Goal: Task Accomplishment & Management: Manage account settings

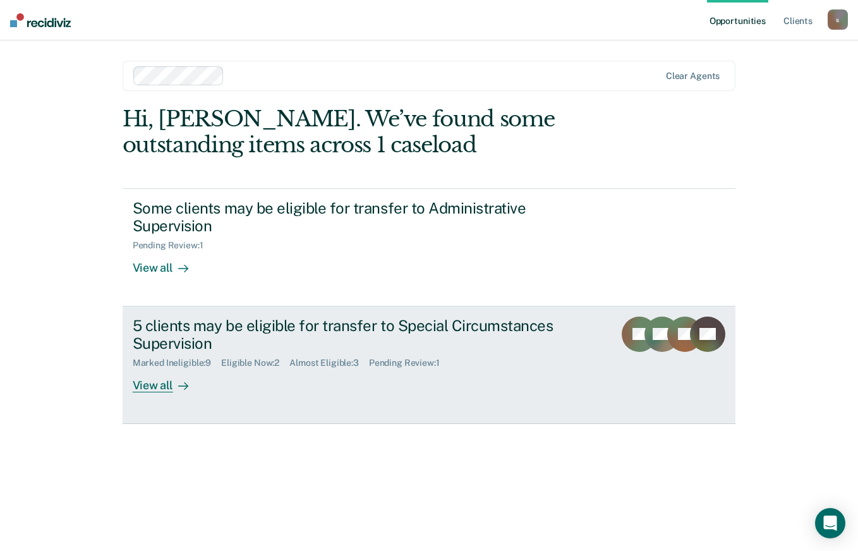
click at [169, 384] on div "View all" at bounding box center [168, 380] width 71 height 25
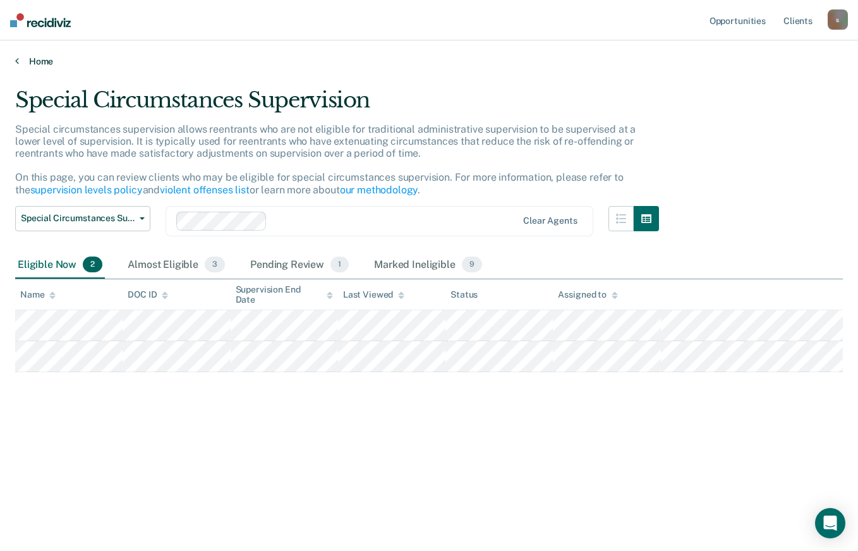
click at [44, 59] on link "Home" at bounding box center [428, 61] width 827 height 11
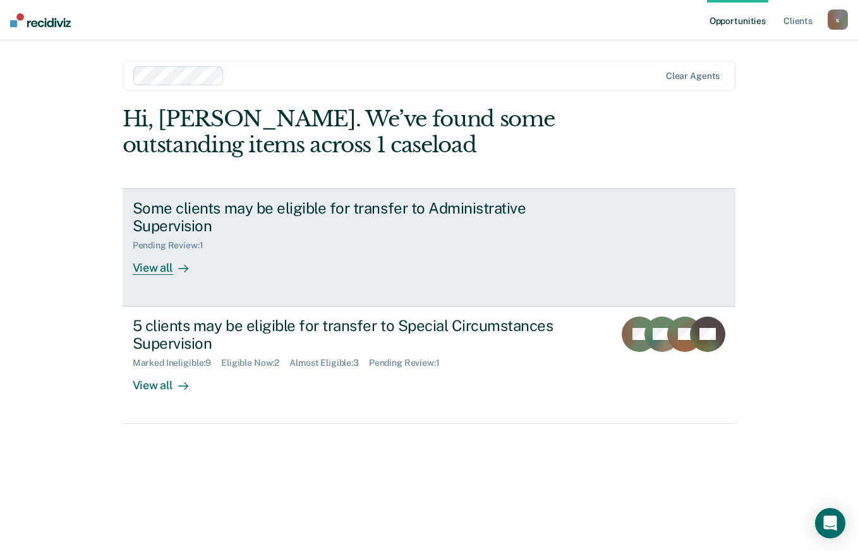
click at [285, 262] on div "Some clients may be eligible for transfer to Administrative Supervision Pending…" at bounding box center [370, 237] width 474 height 76
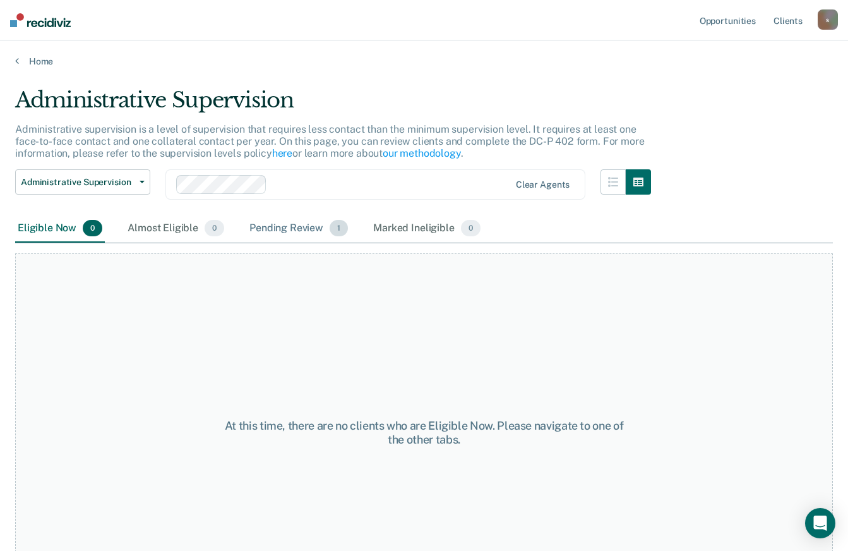
click at [278, 223] on div "Pending Review 1" at bounding box center [299, 229] width 104 height 28
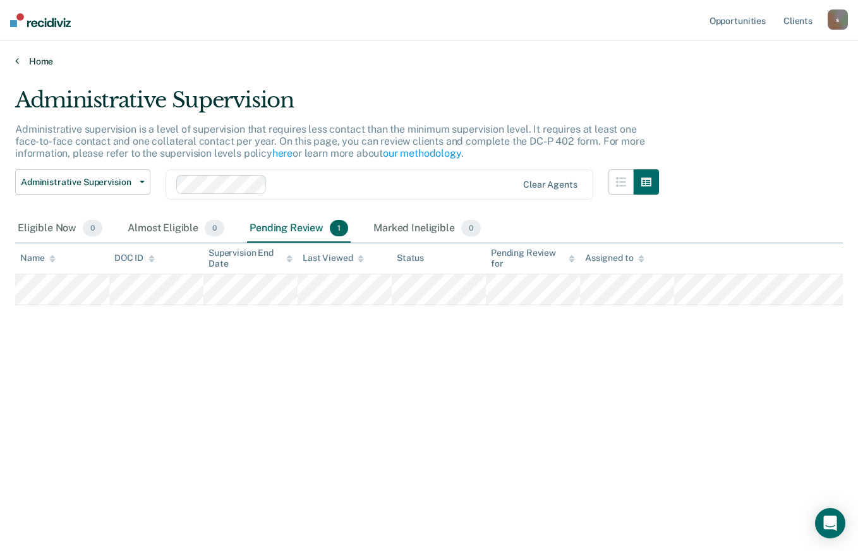
click at [24, 61] on link "Home" at bounding box center [428, 61] width 827 height 11
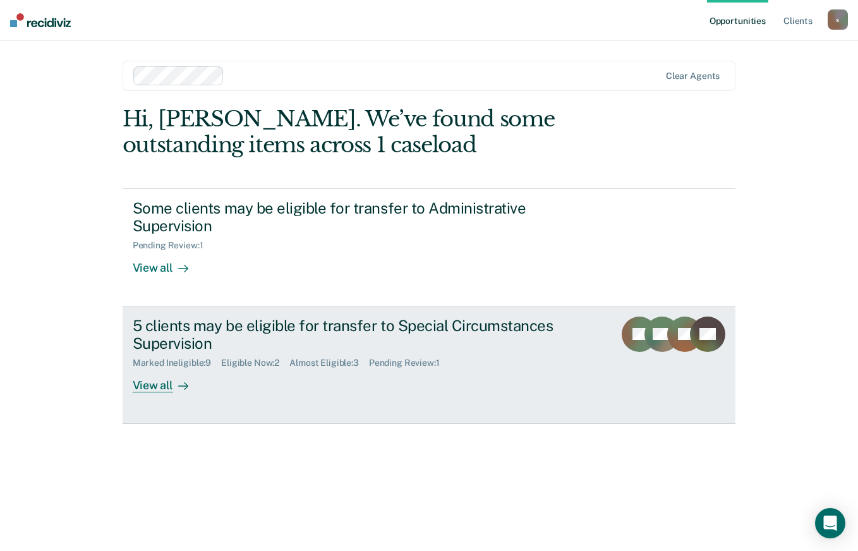
click at [227, 318] on div "5 clients may be eligible for transfer to Special Circumstances Supervision" at bounding box center [354, 334] width 443 height 37
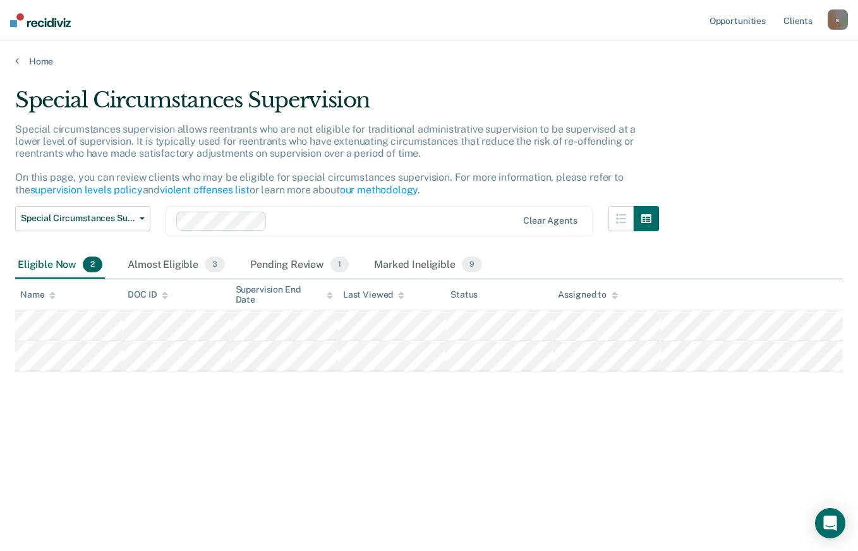
click at [841, 13] on div "s" at bounding box center [837, 19] width 20 height 20
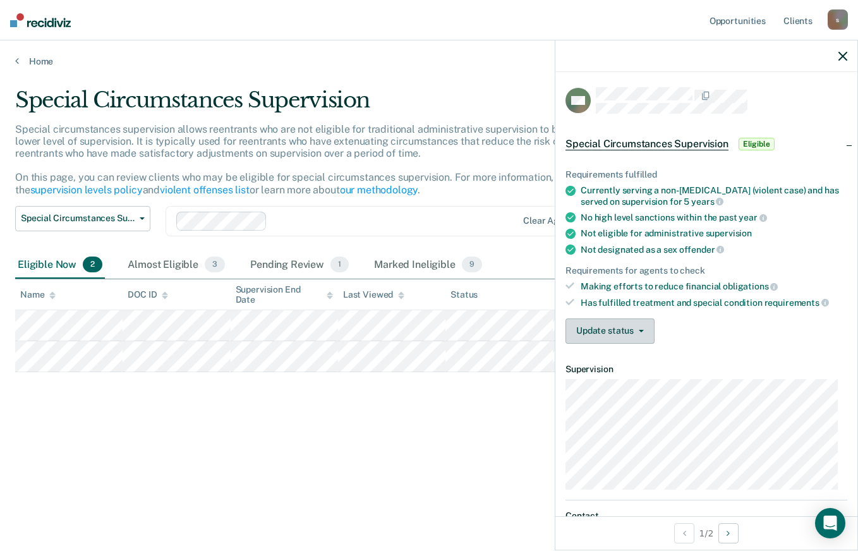
click at [635, 330] on span "button" at bounding box center [639, 331] width 10 height 3
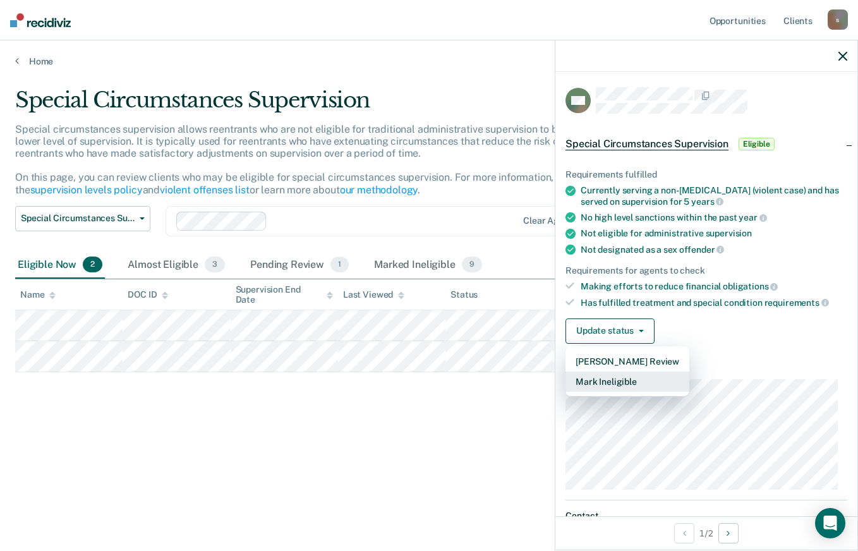
click at [656, 382] on button "Mark Ineligible" at bounding box center [627, 381] width 124 height 20
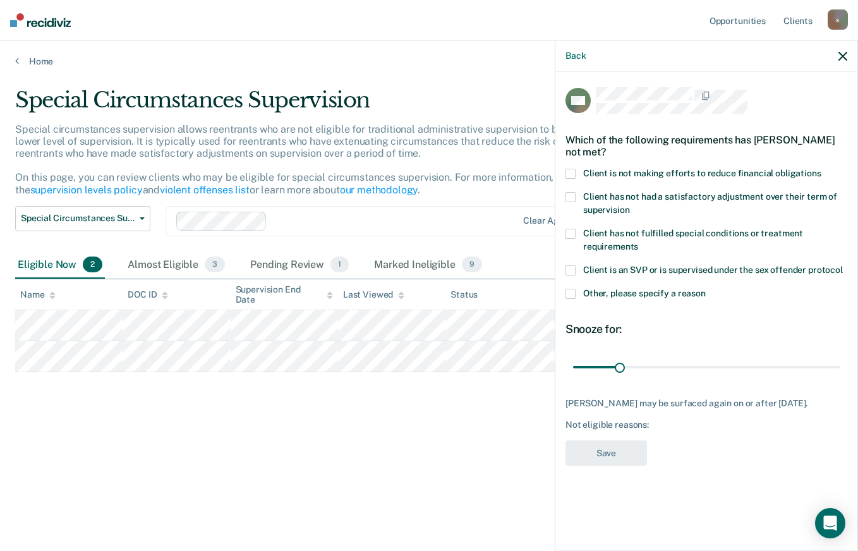
click at [571, 170] on span at bounding box center [570, 174] width 10 height 10
click at [821, 169] on input "Client is not making efforts to reduce financial obligations" at bounding box center [821, 169] width 0 height 0
drag, startPoint x: 618, startPoint y: 363, endPoint x: 662, endPoint y: 359, distance: 44.3
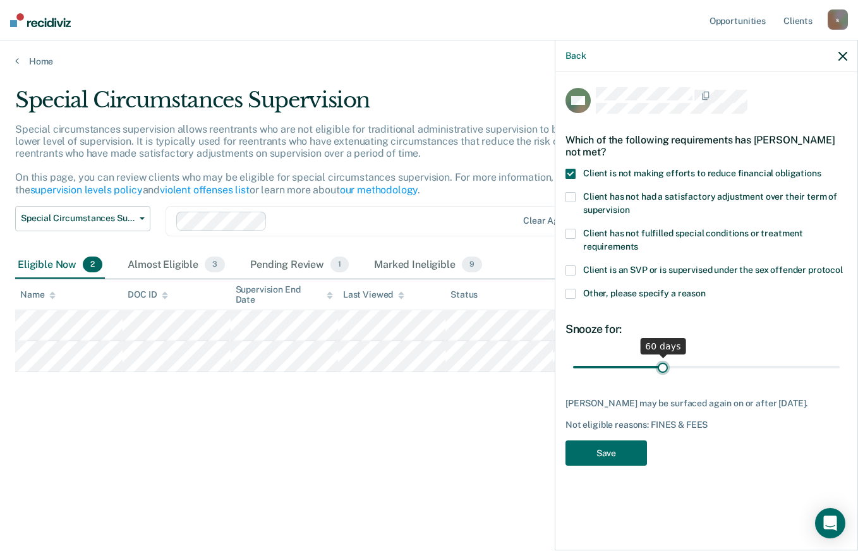
type input "60"
click at [662, 359] on input "range" at bounding box center [706, 367] width 267 height 22
click at [611, 466] on button "Save" at bounding box center [605, 453] width 81 height 26
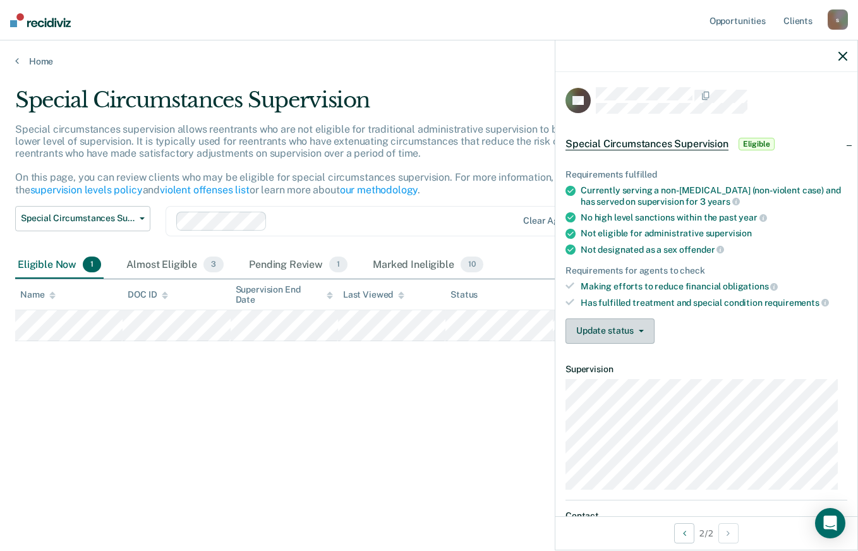
click at [639, 334] on button "Update status" at bounding box center [609, 330] width 89 height 25
click at [749, 318] on div "Update status [PERSON_NAME] Review Mark Ineligible" at bounding box center [706, 330] width 282 height 25
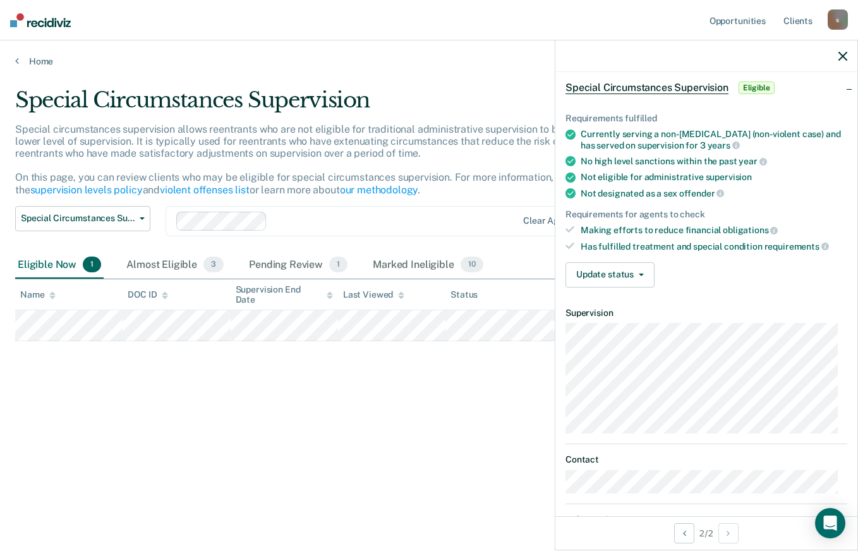
scroll to position [128, 0]
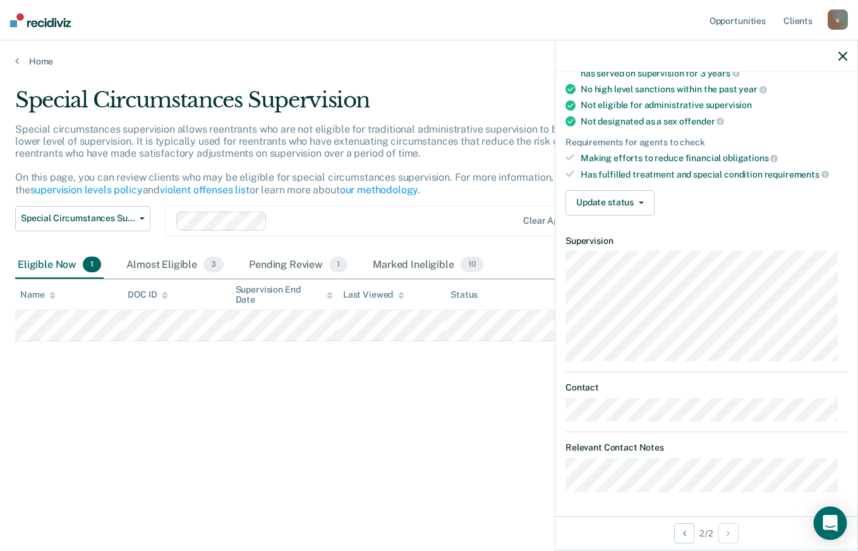
click at [831, 520] on icon "Open Intercom Messenger" at bounding box center [829, 523] width 15 height 16
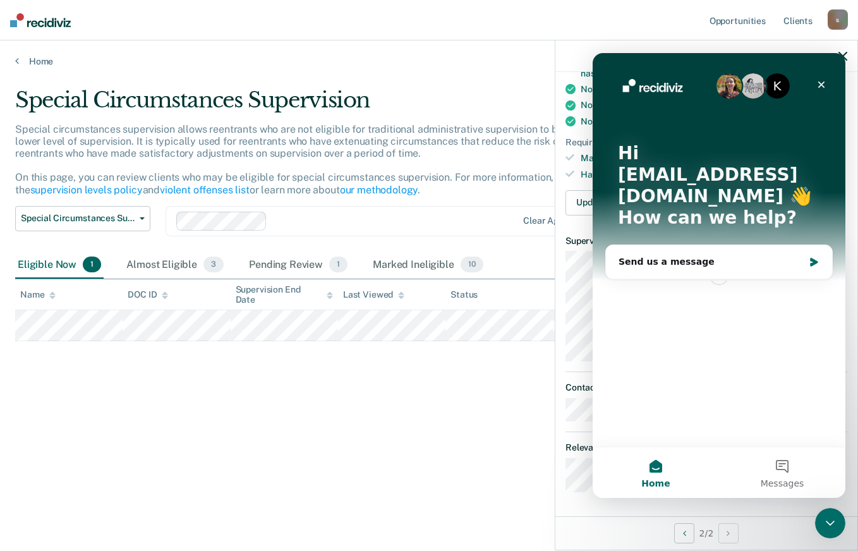
scroll to position [0, 0]
click at [823, 80] on icon "Close" at bounding box center [821, 85] width 10 height 10
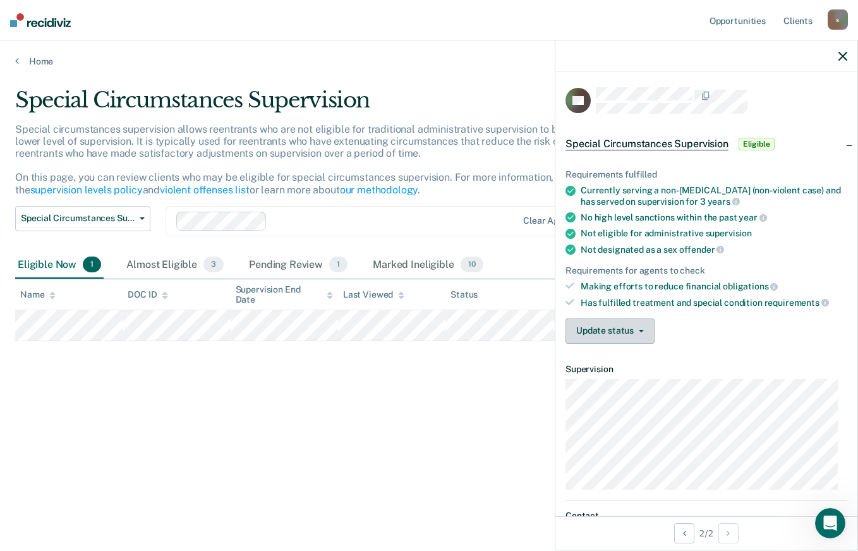
click at [638, 331] on button "Update status" at bounding box center [609, 330] width 89 height 25
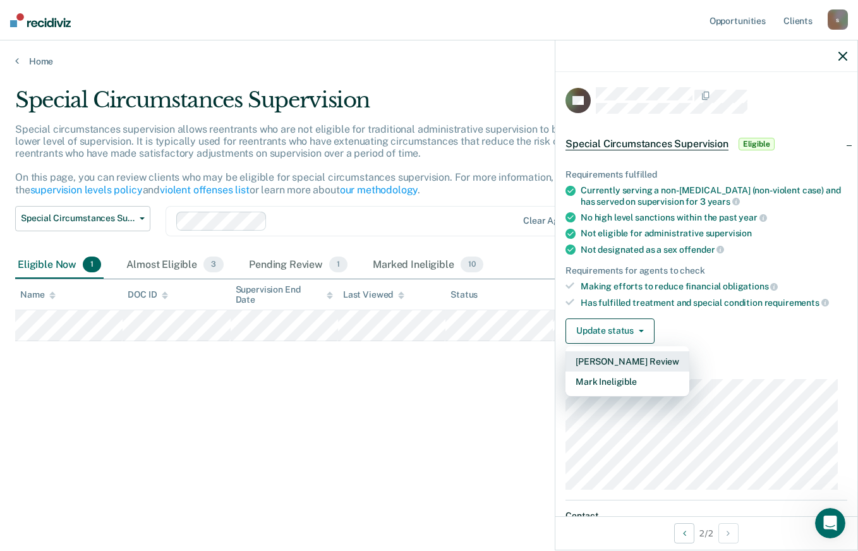
click at [630, 354] on button "[PERSON_NAME] Review" at bounding box center [627, 361] width 124 height 20
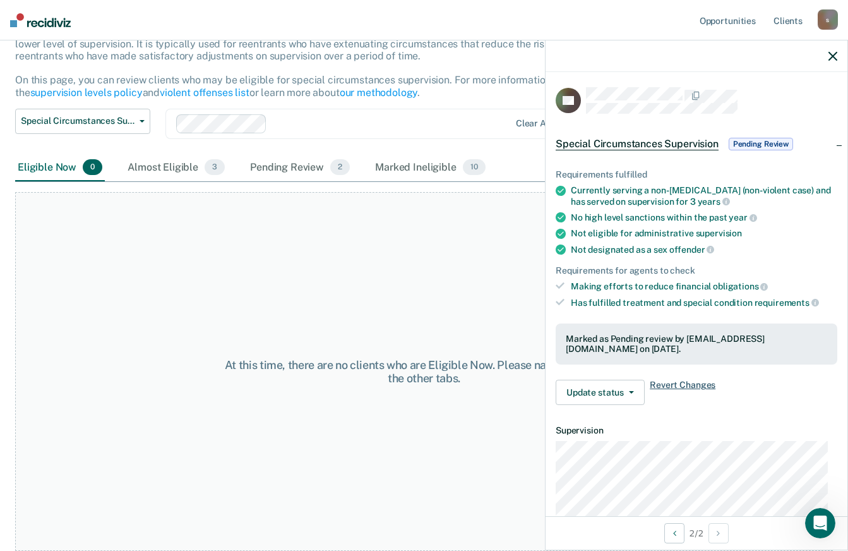
click at [687, 382] on span "Revert Changes" at bounding box center [683, 392] width 66 height 25
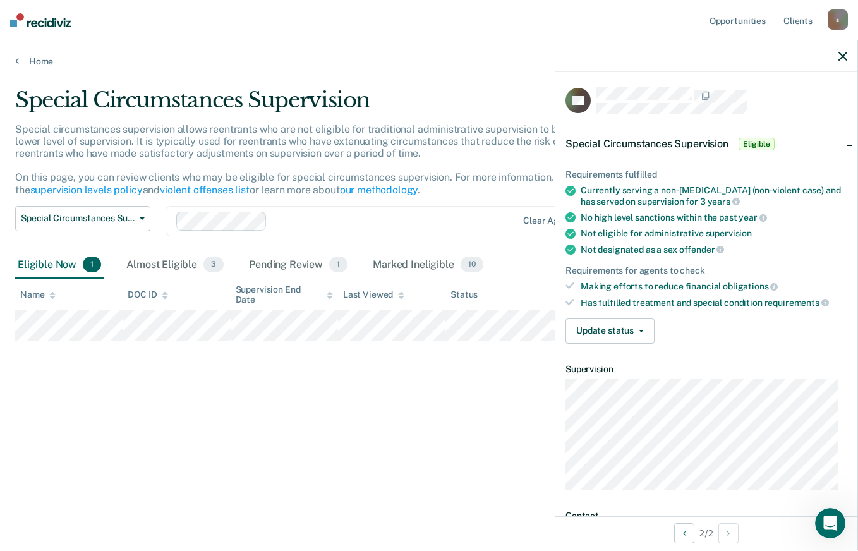
click at [674, 145] on span "Special Circumstances Supervision" at bounding box center [646, 144] width 163 height 13
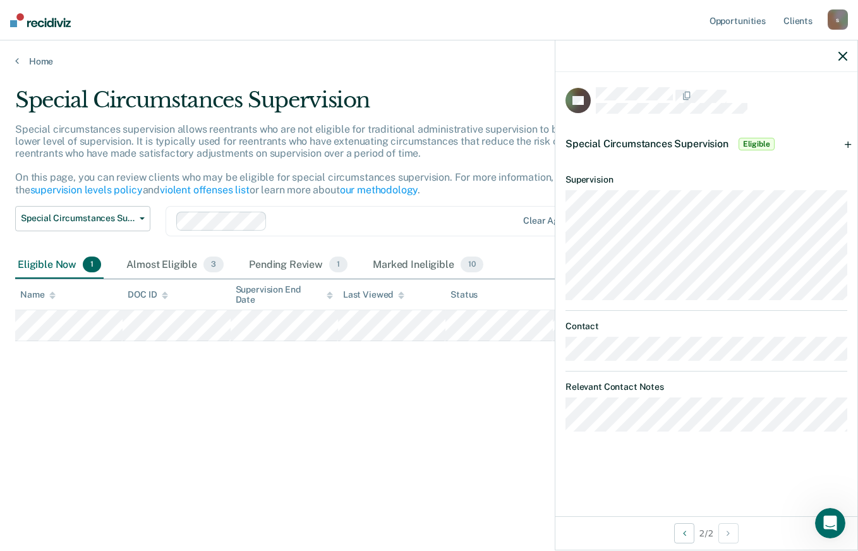
click at [654, 140] on span "Special Circumstances Supervision" at bounding box center [646, 144] width 163 height 12
